Goal: Contribute content

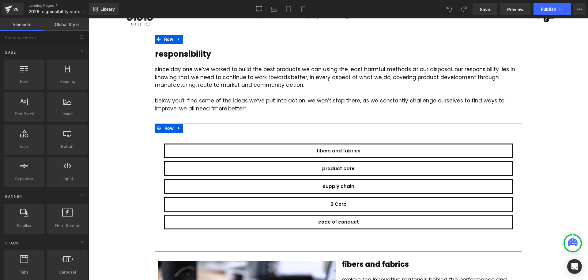
scroll to position [40, 0]
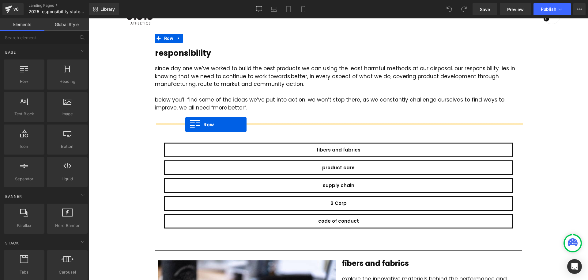
drag, startPoint x: 112, startPoint y: 92, endPoint x: 185, endPoint y: 124, distance: 79.9
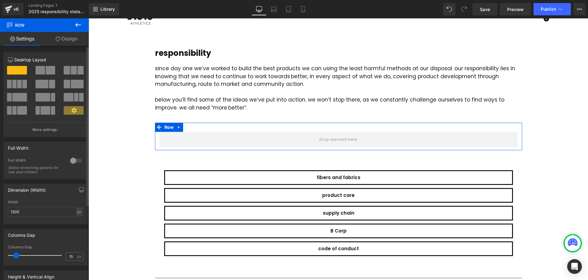
click at [71, 72] on span at bounding box center [74, 70] width 6 height 9
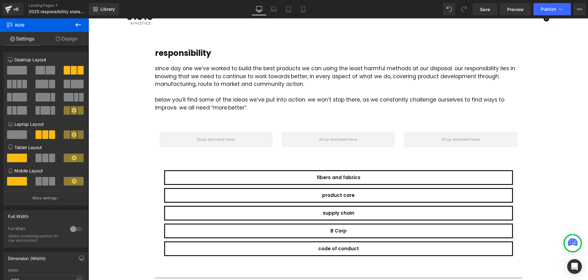
click at [80, 26] on icon at bounding box center [77, 24] width 7 height 7
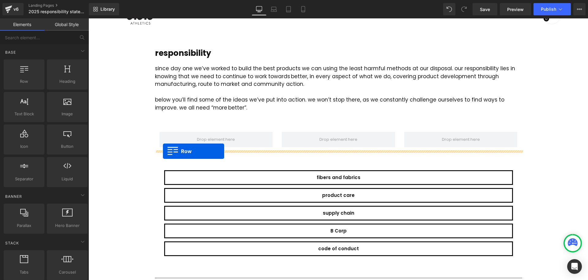
drag, startPoint x: 118, startPoint y: 102, endPoint x: 163, endPoint y: 151, distance: 66.6
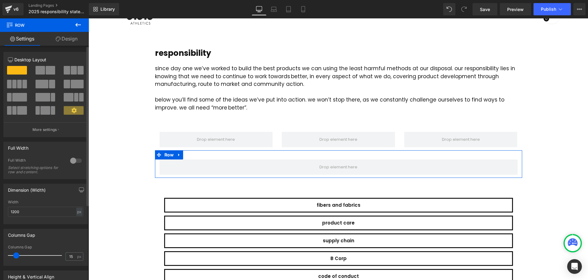
click at [43, 71] on span at bounding box center [40, 70] width 9 height 9
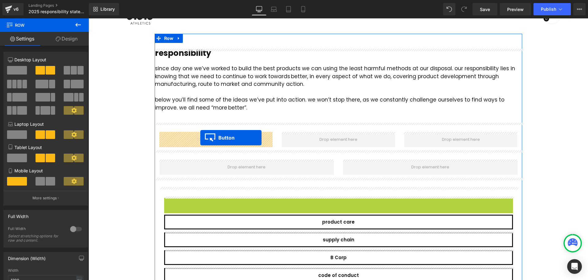
drag, startPoint x: 327, startPoint y: 204, endPoint x: 200, endPoint y: 137, distance: 143.5
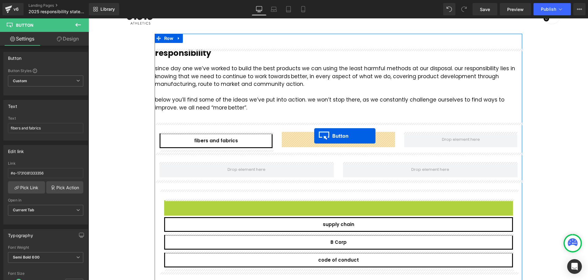
drag, startPoint x: 328, startPoint y: 207, endPoint x: 314, endPoint y: 136, distance: 72.7
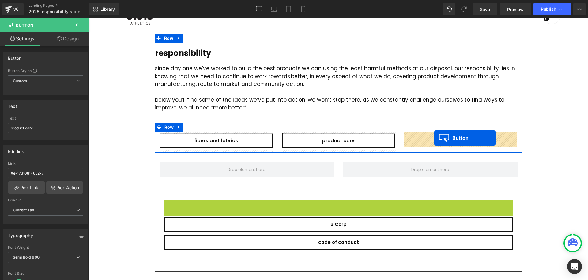
drag, startPoint x: 329, startPoint y: 208, endPoint x: 434, endPoint y: 138, distance: 127.0
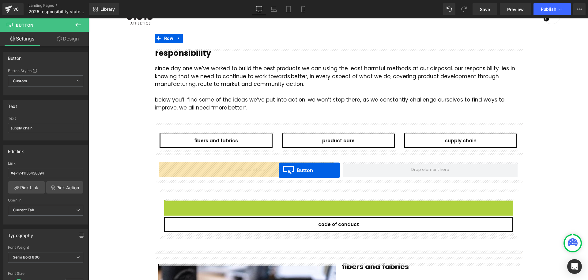
drag, startPoint x: 330, startPoint y: 207, endPoint x: 279, endPoint y: 170, distance: 63.1
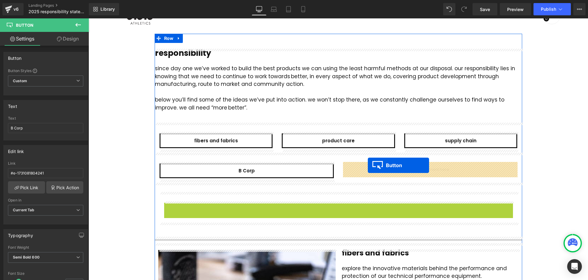
drag, startPoint x: 329, startPoint y: 210, endPoint x: 368, endPoint y: 165, distance: 59.5
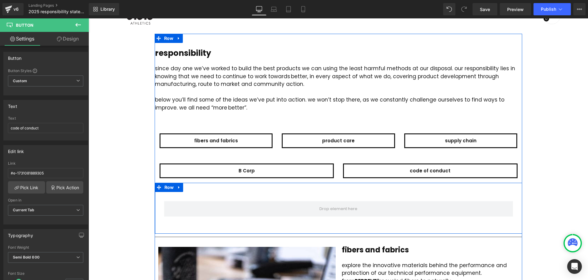
click at [179, 186] on icon at bounding box center [179, 187] width 4 height 5
click at [196, 187] on icon at bounding box center [195, 187] width 4 height 4
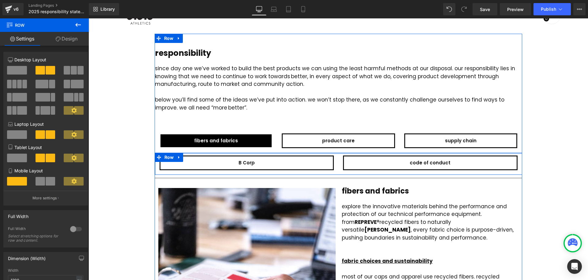
drag, startPoint x: 243, startPoint y: 154, endPoint x: 244, endPoint y: 146, distance: 8.0
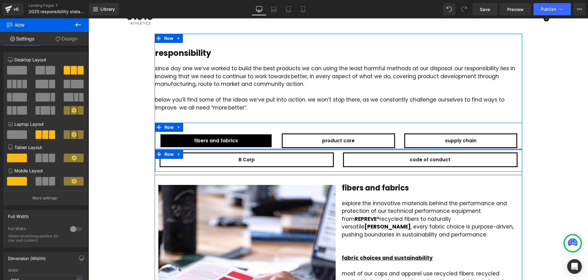
drag, startPoint x: 239, startPoint y: 150, endPoint x: 238, endPoint y: 147, distance: 3.7
click at [239, 147] on div "fibers and fabrics Button product care Button supply chain Button Row" at bounding box center [338, 136] width 367 height 27
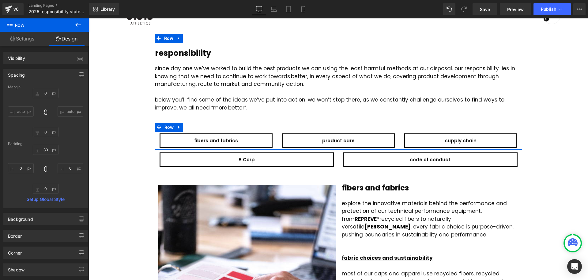
click at [176, 126] on link at bounding box center [179, 127] width 8 height 9
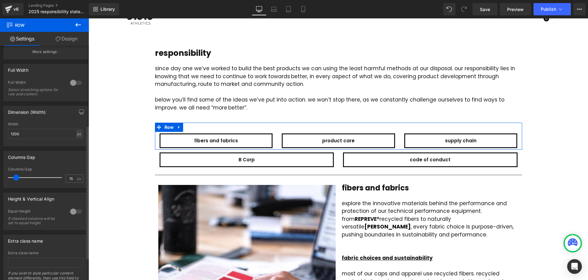
scroll to position [157, 0]
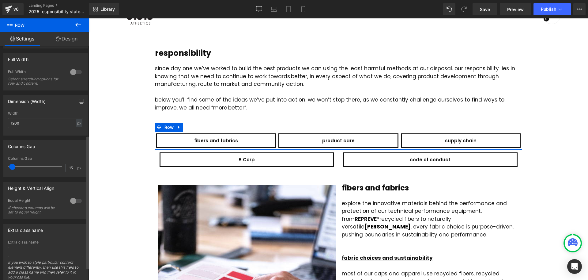
drag, startPoint x: 16, startPoint y: 166, endPoint x: 13, endPoint y: 166, distance: 3.7
click at [13, 166] on span at bounding box center [12, 167] width 6 height 6
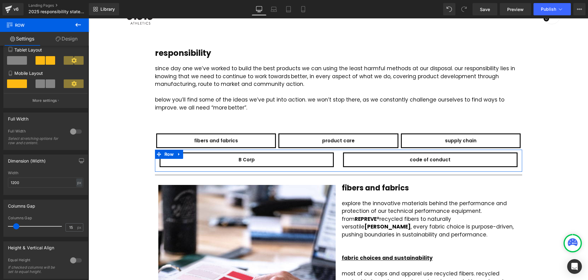
scroll to position [102, 0]
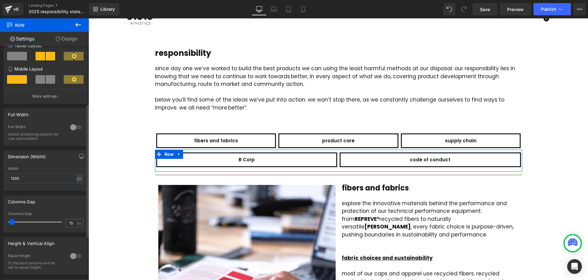
drag, startPoint x: 16, startPoint y: 223, endPoint x: 13, endPoint y: 223, distance: 3.4
click at [13, 223] on span at bounding box center [12, 222] width 6 height 6
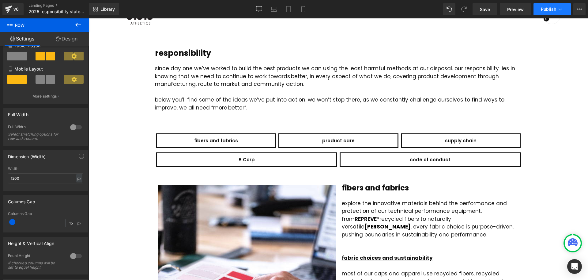
click at [548, 7] on span "Publish" at bounding box center [548, 9] width 15 height 5
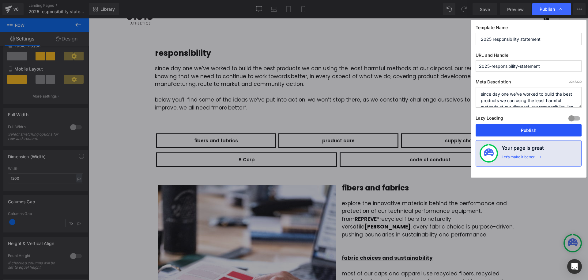
click at [529, 129] on button "Publish" at bounding box center [529, 130] width 106 height 12
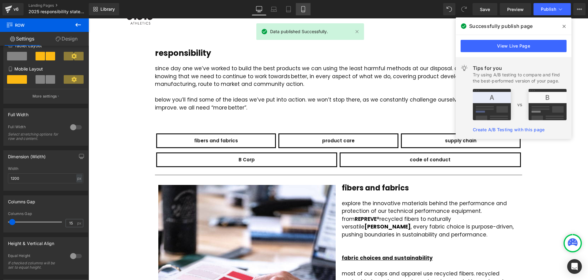
click at [302, 9] on icon at bounding box center [302, 9] width 3 height 6
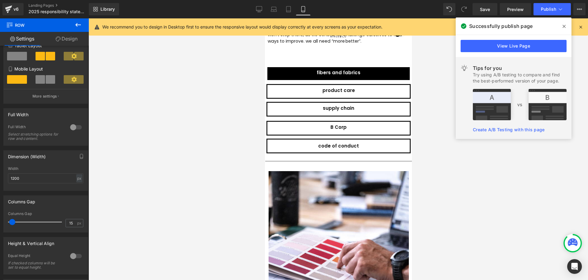
scroll to position [81, 0]
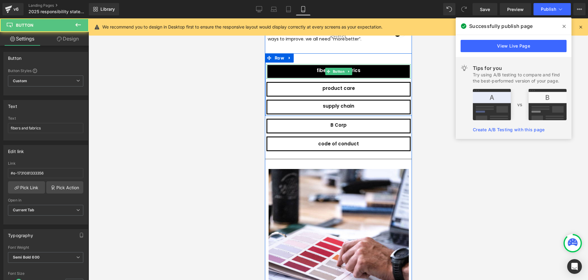
click at [367, 64] on link "fibers and fabrics" at bounding box center [338, 71] width 144 height 15
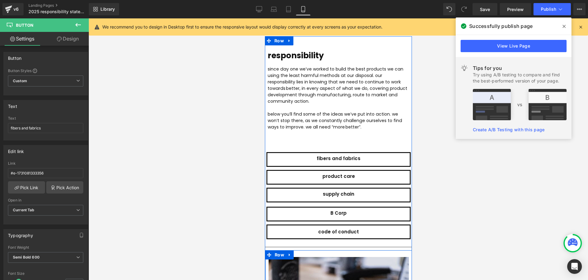
scroll to position [0, 0]
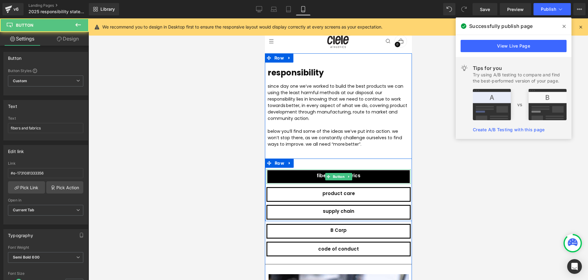
click at [291, 169] on link "fibers and fabrics" at bounding box center [338, 176] width 144 height 15
click at [278, 169] on link "fibers and fabrics" at bounding box center [338, 176] width 144 height 15
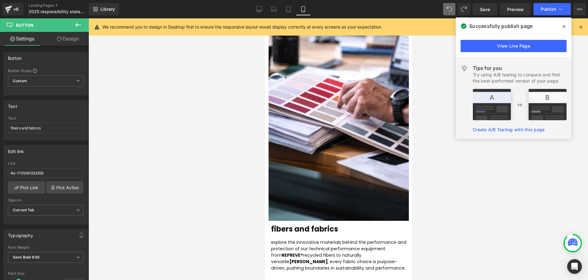
click at [70, 39] on link "Design" at bounding box center [68, 39] width 44 height 14
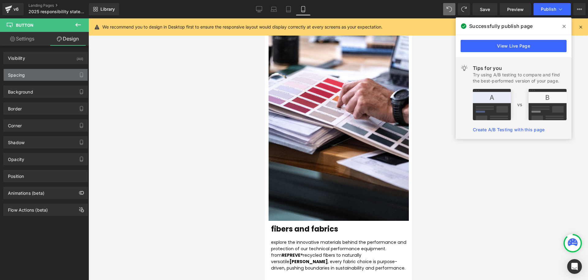
click at [50, 76] on div "Spacing" at bounding box center [46, 75] width 84 height 12
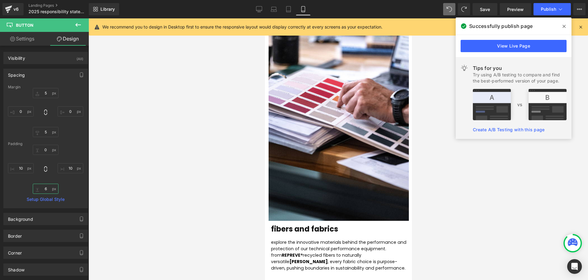
click at [46, 188] on input "6" at bounding box center [46, 188] width 26 height 10
click at [47, 149] on input "0" at bounding box center [46, 150] width 26 height 10
type input "6"
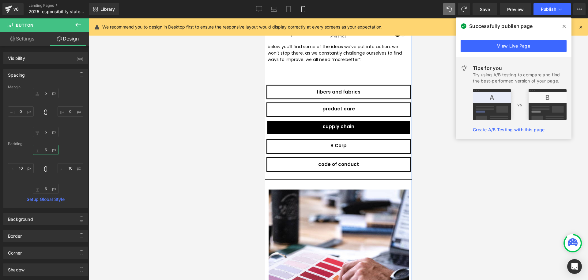
scroll to position [59, 0]
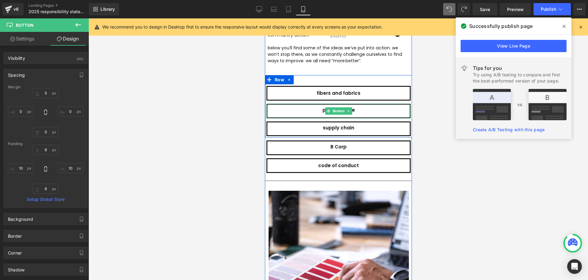
click at [314, 106] on link "product care" at bounding box center [338, 111] width 144 height 15
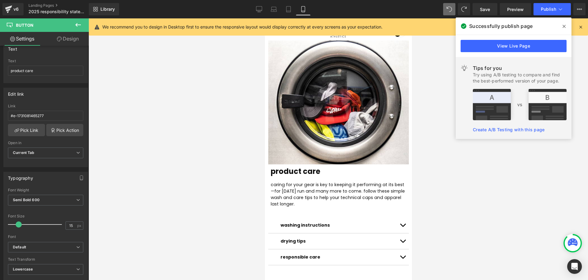
scroll to position [0, 0]
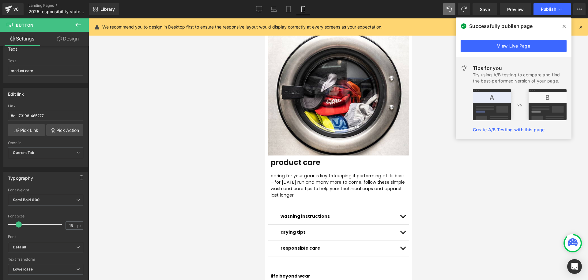
click at [74, 37] on link "Design" at bounding box center [68, 39] width 44 height 14
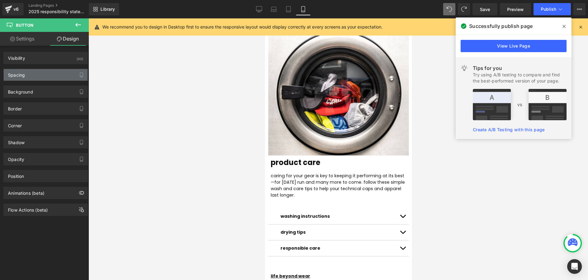
click at [42, 78] on div "Spacing" at bounding box center [46, 75] width 84 height 12
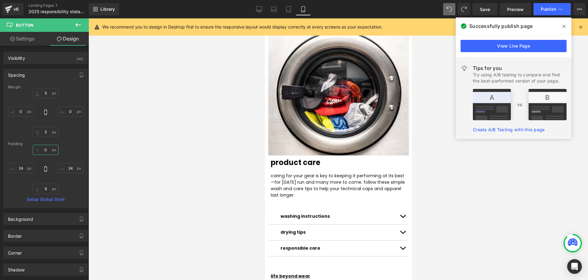
drag, startPoint x: 46, startPoint y: 149, endPoint x: 53, endPoint y: 152, distance: 7.4
click at [43, 149] on input "0" at bounding box center [46, 150] width 26 height 10
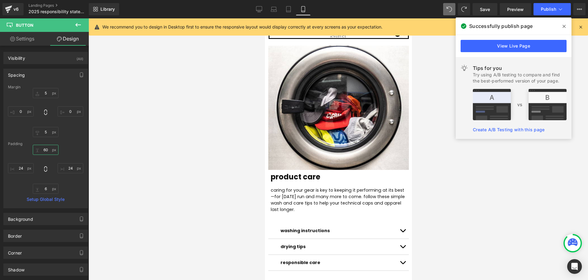
scroll to position [932, 0]
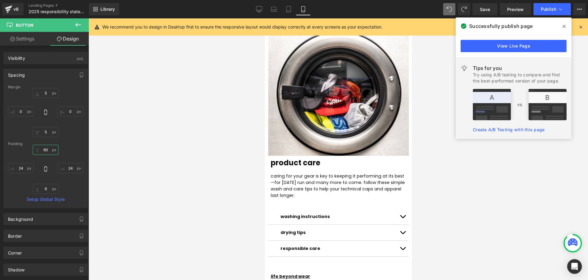
type input "6"
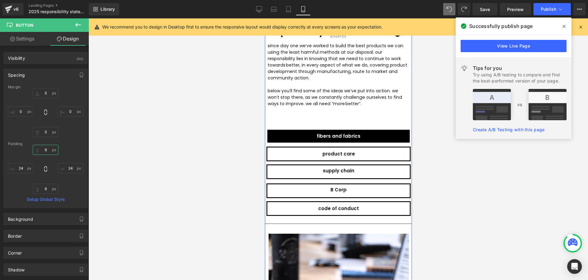
scroll to position [18, 0]
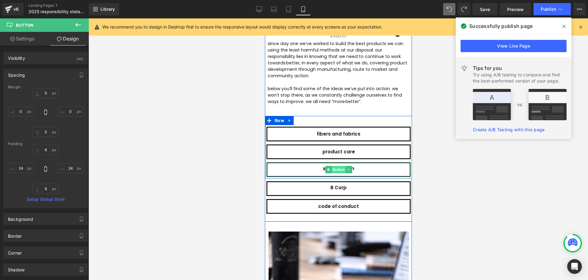
click at [335, 166] on span "Button" at bounding box center [338, 169] width 14 height 7
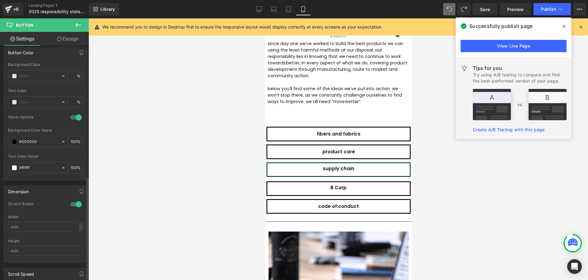
scroll to position [277, 0]
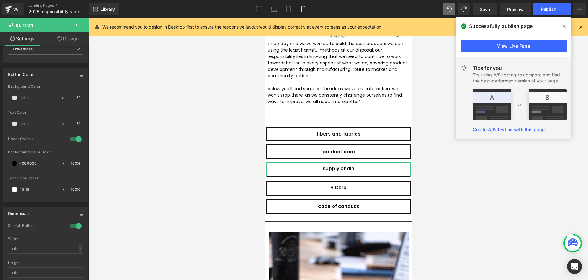
click at [70, 37] on link "Design" at bounding box center [68, 39] width 44 height 14
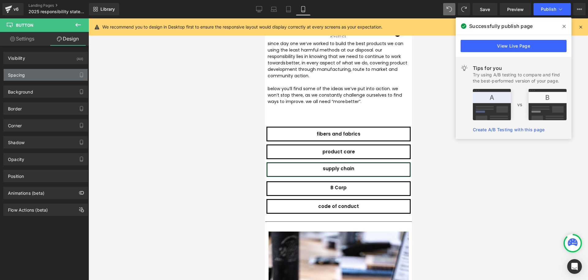
click at [36, 74] on div "Spacing" at bounding box center [46, 75] width 84 height 12
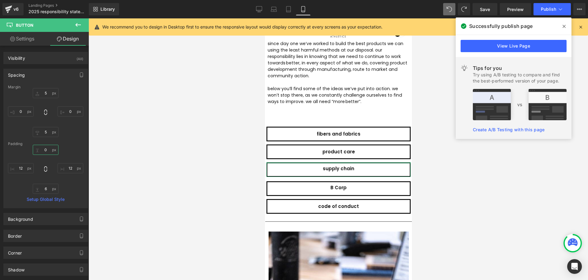
drag, startPoint x: 47, startPoint y: 147, endPoint x: 40, endPoint y: 148, distance: 7.4
click at [40, 148] on input "text" at bounding box center [46, 150] width 26 height 10
type input "0"
type input "6"
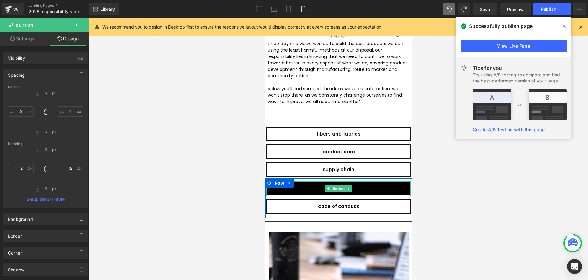
click at [315, 181] on link "B Corp" at bounding box center [338, 188] width 144 height 15
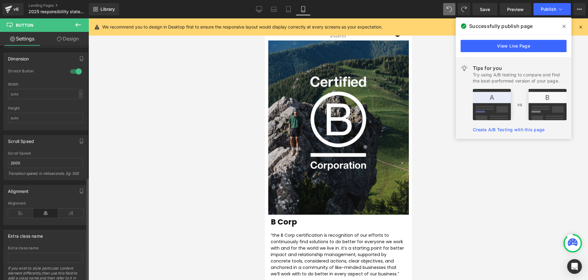
scroll to position [430, 0]
drag, startPoint x: 71, startPoint y: 39, endPoint x: 67, endPoint y: 58, distance: 19.2
click at [71, 39] on link "Design" at bounding box center [68, 39] width 44 height 14
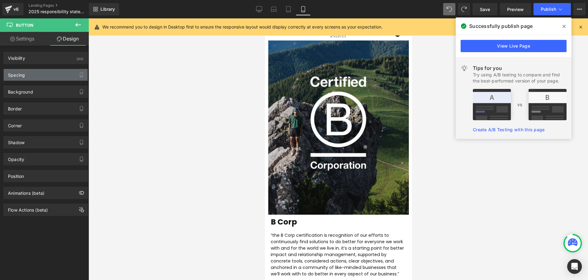
click at [42, 75] on div "Spacing" at bounding box center [46, 75] width 84 height 12
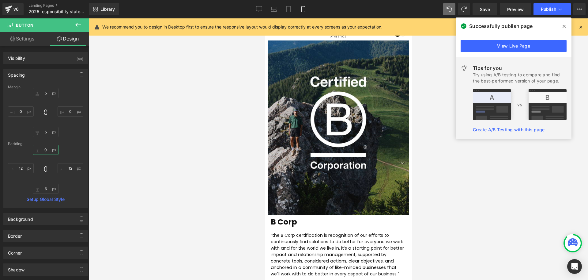
drag, startPoint x: 46, startPoint y: 150, endPoint x: 40, endPoint y: 149, distance: 6.5
click at [40, 149] on input "0" at bounding box center [46, 150] width 26 height 10
type input "6"
click at [78, 147] on div "6 12 6 12" at bounding box center [45, 169] width 75 height 49
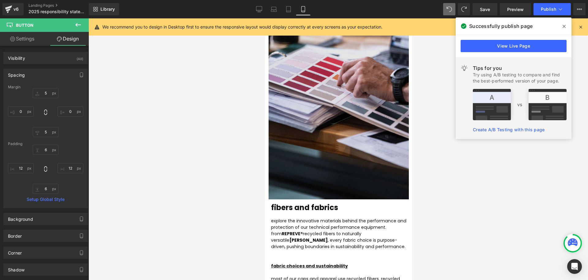
scroll to position [0, 0]
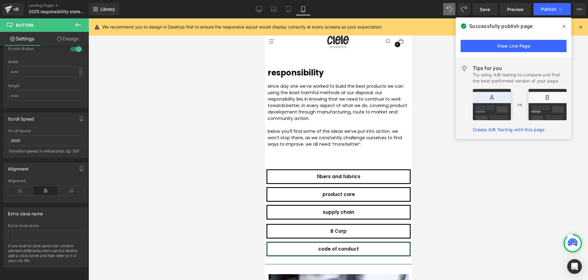
click at [72, 36] on link "Design" at bounding box center [68, 39] width 44 height 14
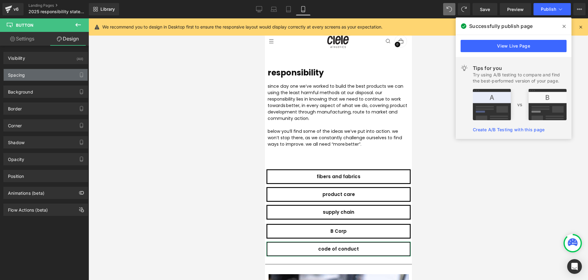
click at [46, 75] on div "Spacing" at bounding box center [46, 75] width 84 height 12
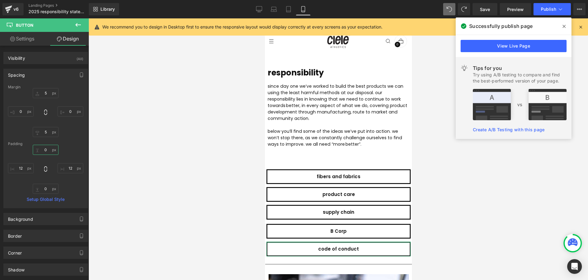
click at [43, 150] on input "text" at bounding box center [46, 150] width 26 height 10
type input "0"
type input "6"
click at [548, 8] on span "Publish" at bounding box center [548, 9] width 15 height 5
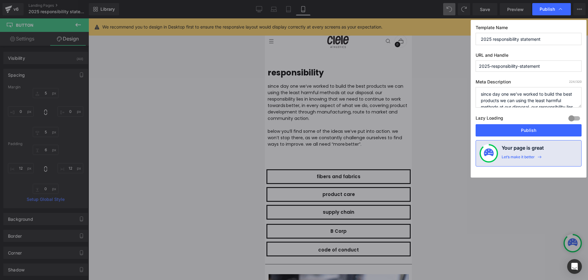
click at [548, 8] on span "Publish" at bounding box center [547, 9] width 15 height 6
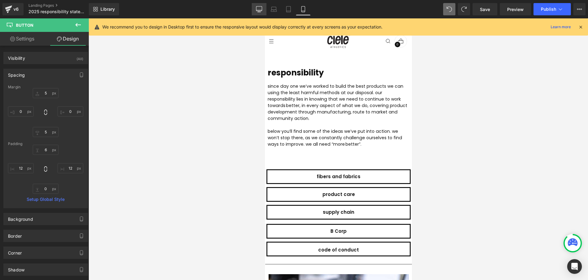
click at [257, 10] on icon at bounding box center [259, 10] width 6 height 0
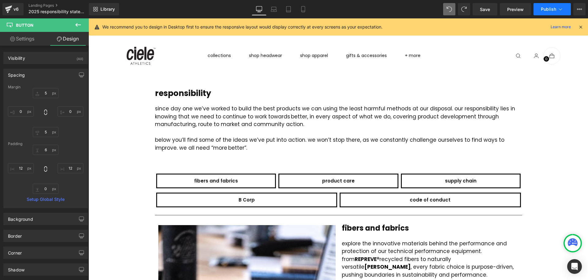
click at [545, 5] on button "Publish" at bounding box center [552, 9] width 37 height 12
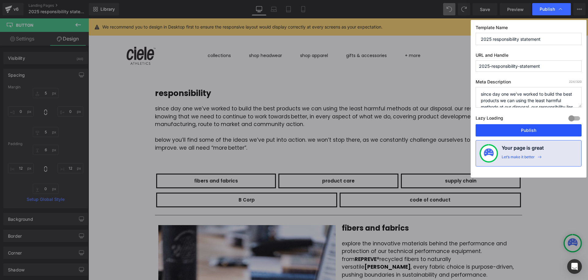
click at [513, 128] on button "Publish" at bounding box center [529, 130] width 106 height 12
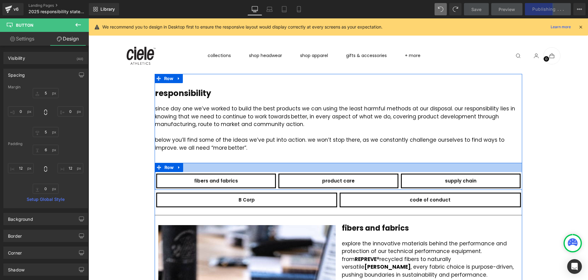
scroll to position [0, 0]
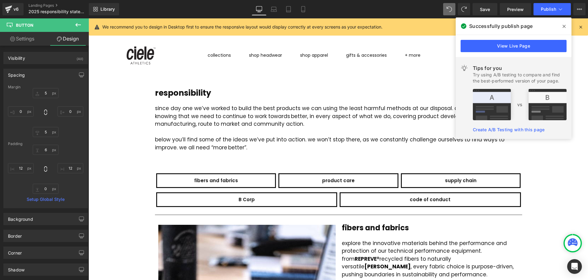
click at [197, 73] on nav "collections seasonal spring/summer 025 LE (life editions) elite CW (cold weathe…" at bounding box center [309, 55] width 224 height 36
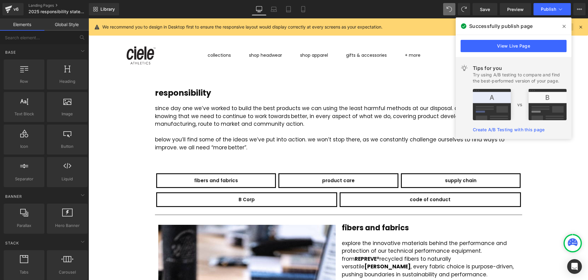
click at [563, 25] on icon at bounding box center [564, 26] width 3 height 5
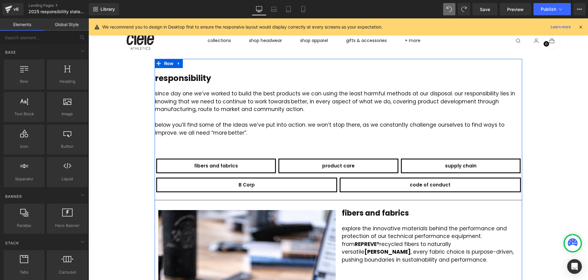
scroll to position [17, 0]
